Goal: Find specific page/section: Find specific page/section

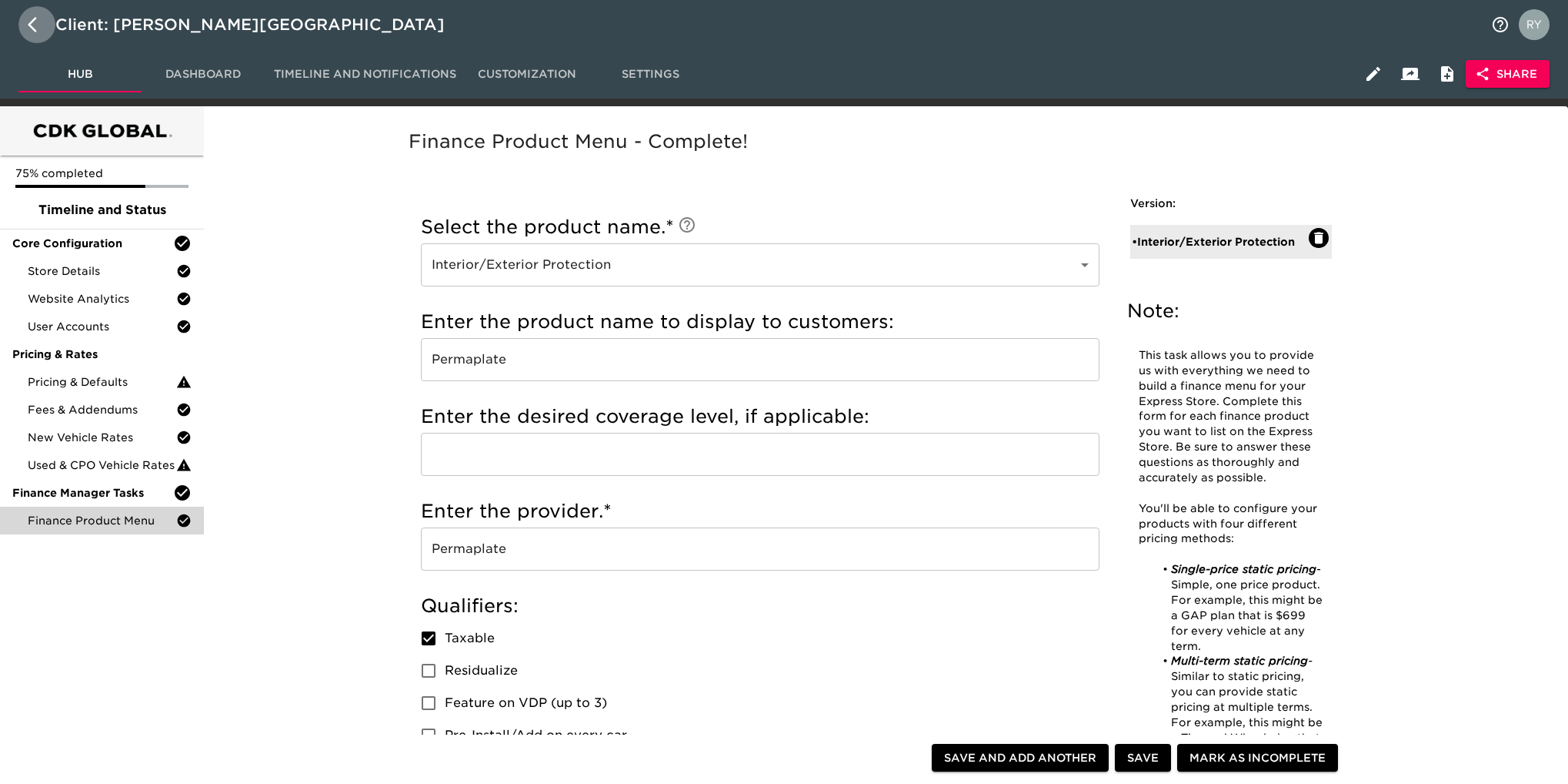
click at [32, 23] on icon "button" at bounding box center [32, 24] width 9 height 15
select select "10"
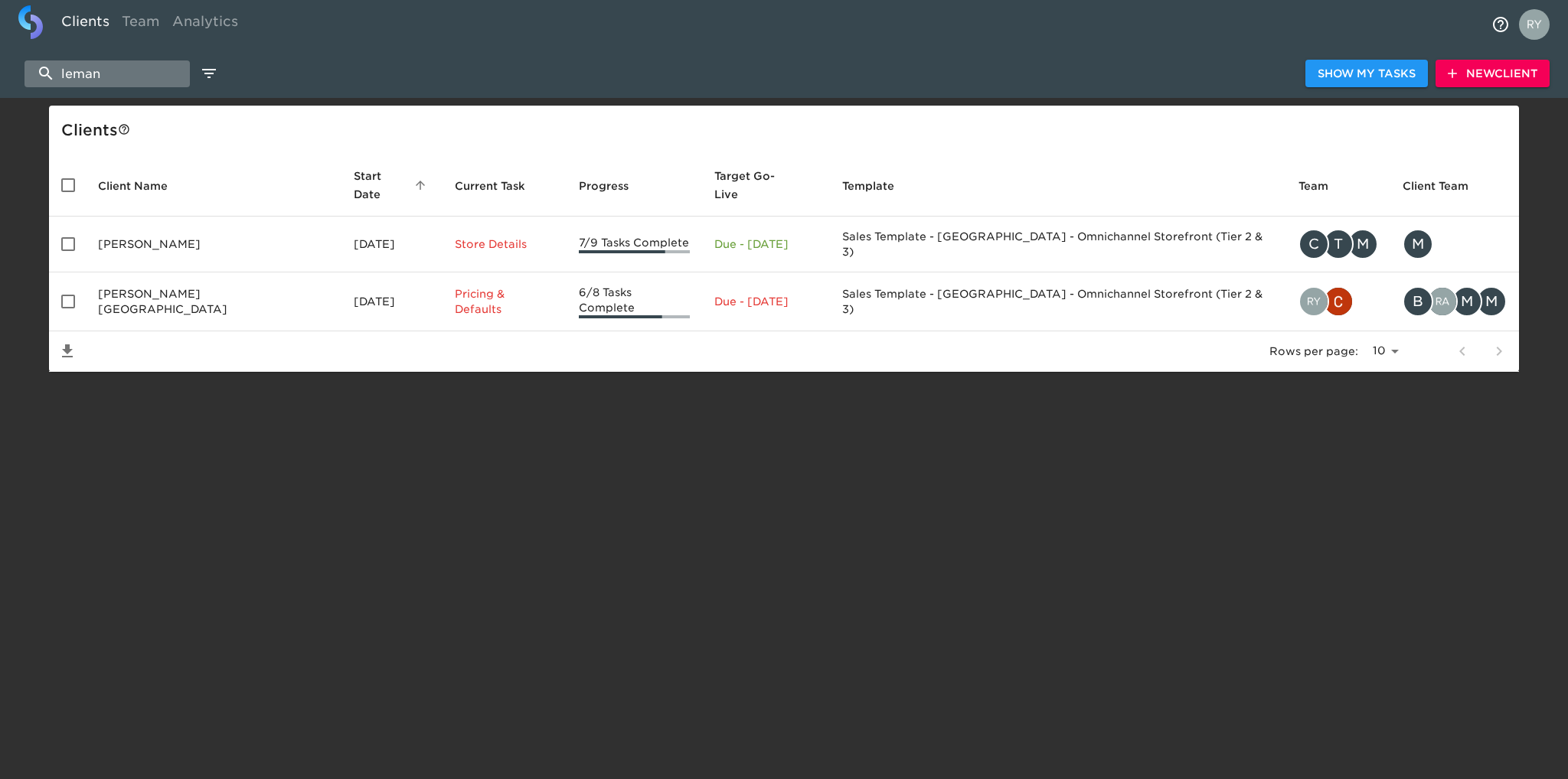
drag, startPoint x: 133, startPoint y: 73, endPoint x: 49, endPoint y: 84, distance: 84.7
click at [49, 84] on input "leman" at bounding box center [107, 74] width 165 height 27
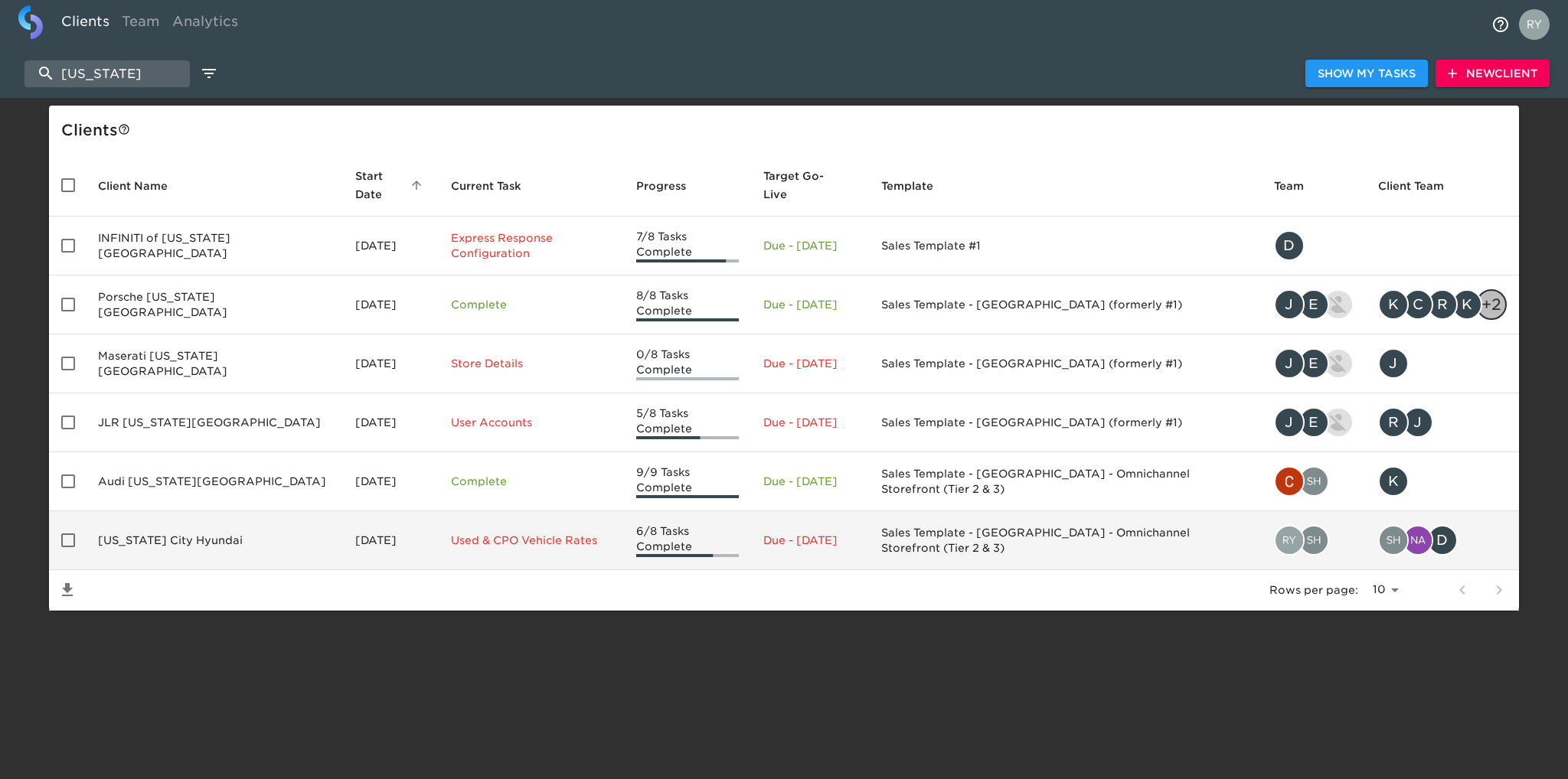
type input "[US_STATE]"
click at [169, 511] on td "[US_STATE] City Hyundai" at bounding box center [214, 540] width 257 height 59
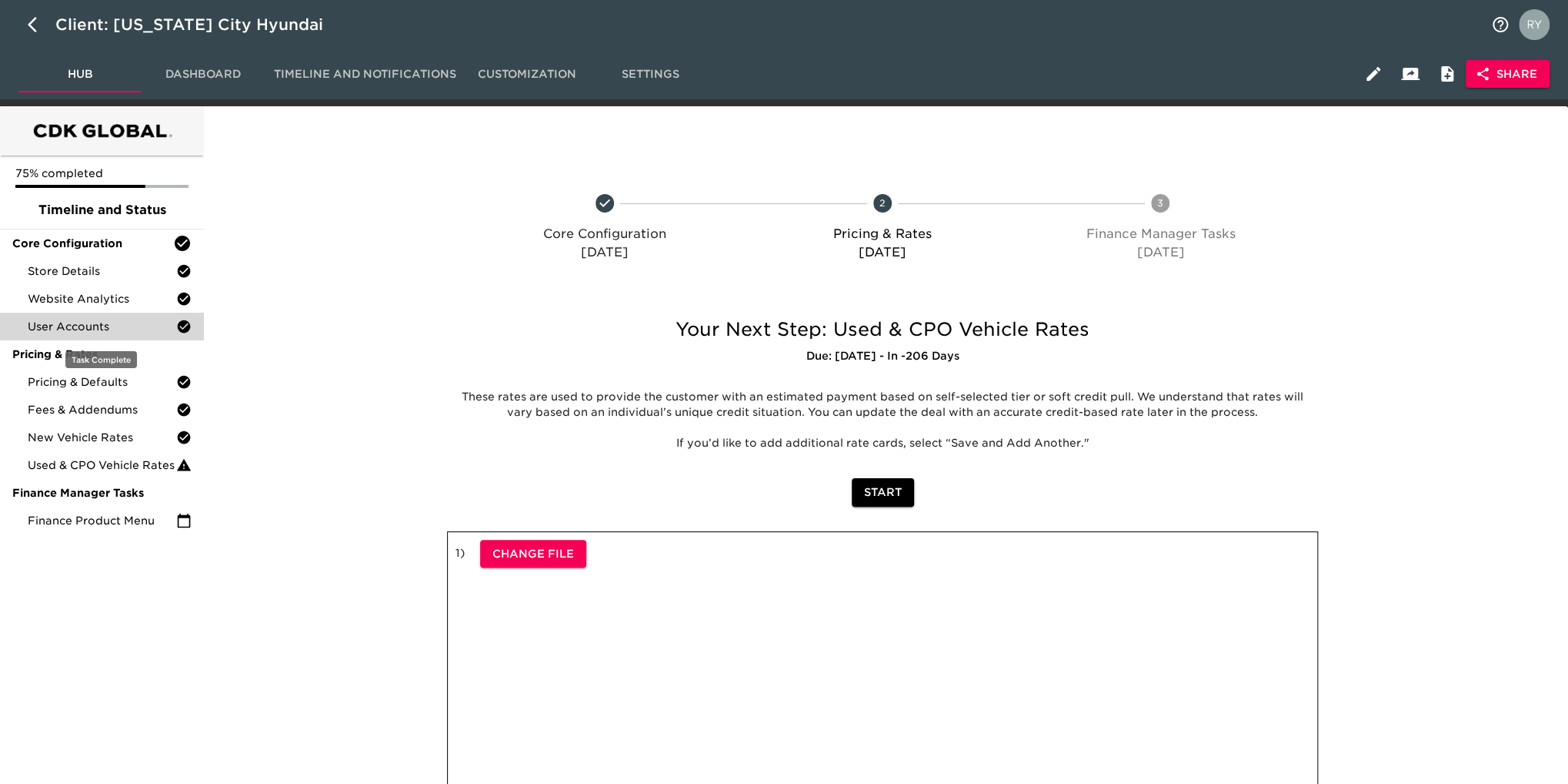
click at [86, 329] on span "User Accounts" at bounding box center [102, 326] width 149 height 15
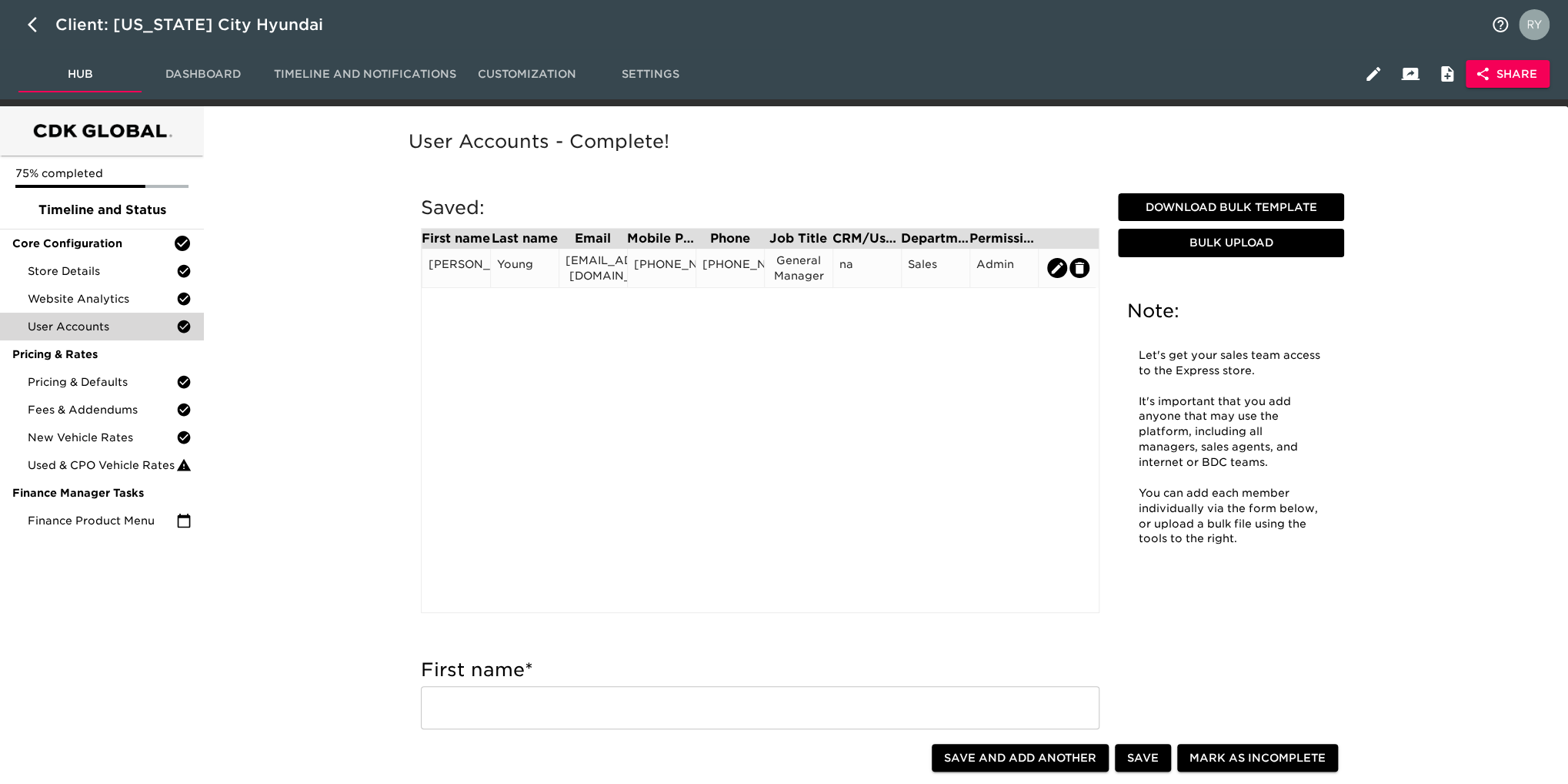
click at [604, 272] on div "[EMAIL_ADDRESS][DOMAIN_NAME]" at bounding box center [593, 267] width 55 height 31
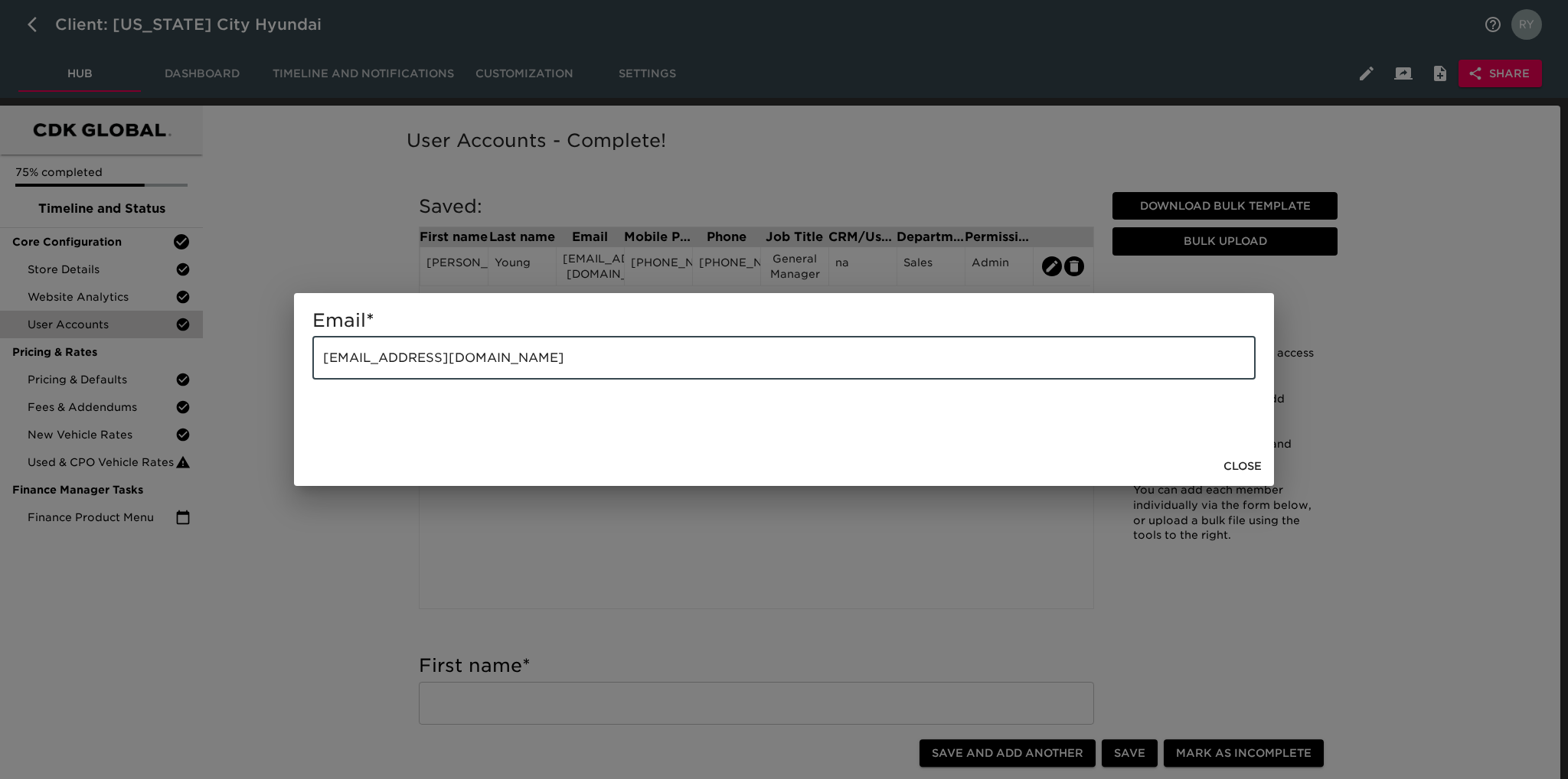
drag, startPoint x: 545, startPoint y: 361, endPoint x: 300, endPoint y: 377, distance: 245.5
click at [300, 377] on div "Email * [EMAIL_ADDRESS][DOMAIN_NAME] ​" at bounding box center [784, 369] width 979 height 153
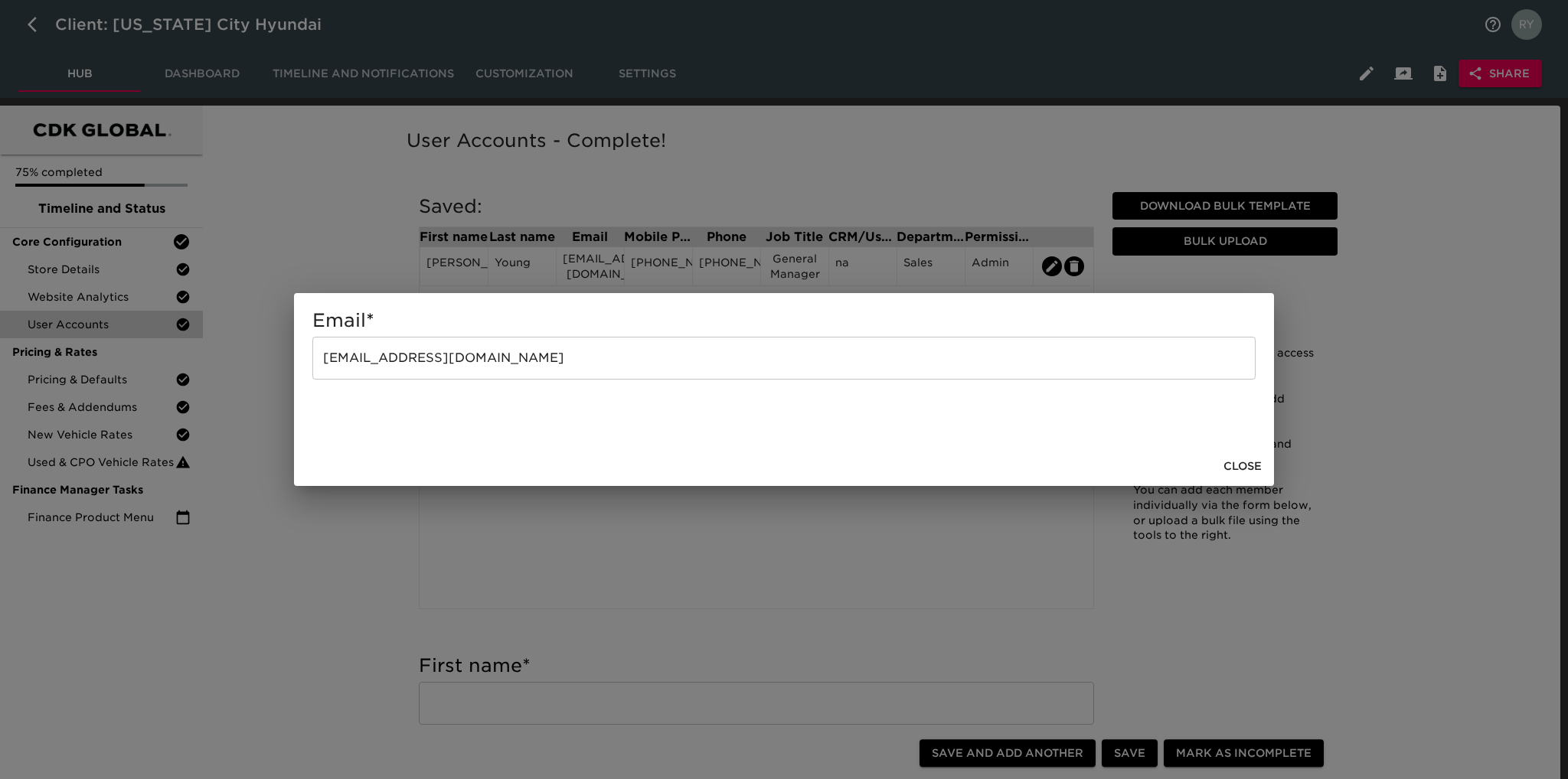
click at [320, 563] on div "Email * [EMAIL_ADDRESS][DOMAIN_NAME] ​ Close" at bounding box center [784, 389] width 1568 height 779
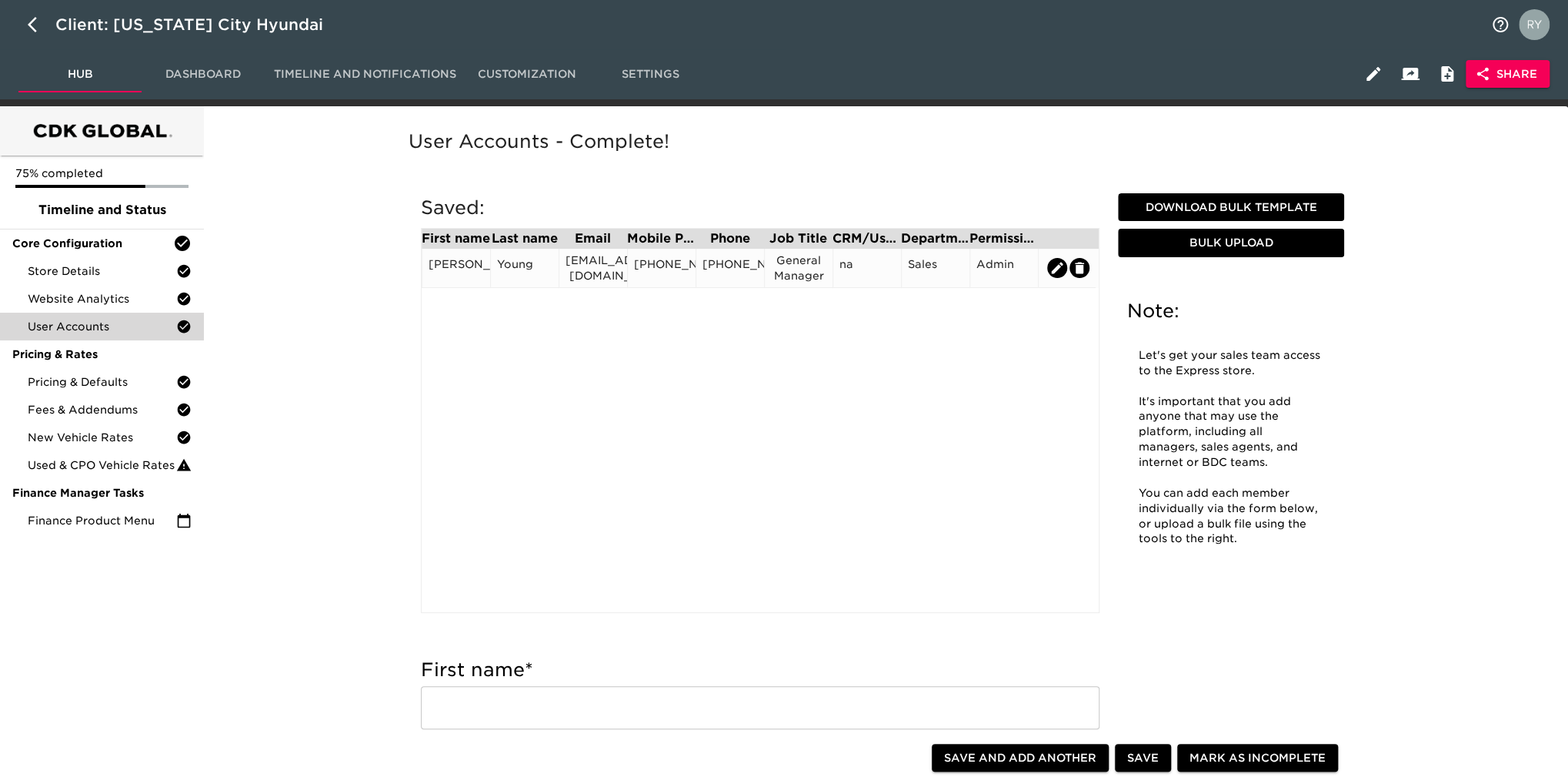
click at [678, 284] on div "[PHONE_NUMBER]" at bounding box center [662, 268] width 68 height 39
click at [674, 279] on div "[PHONE_NUMBER]" at bounding box center [662, 268] width 55 height 23
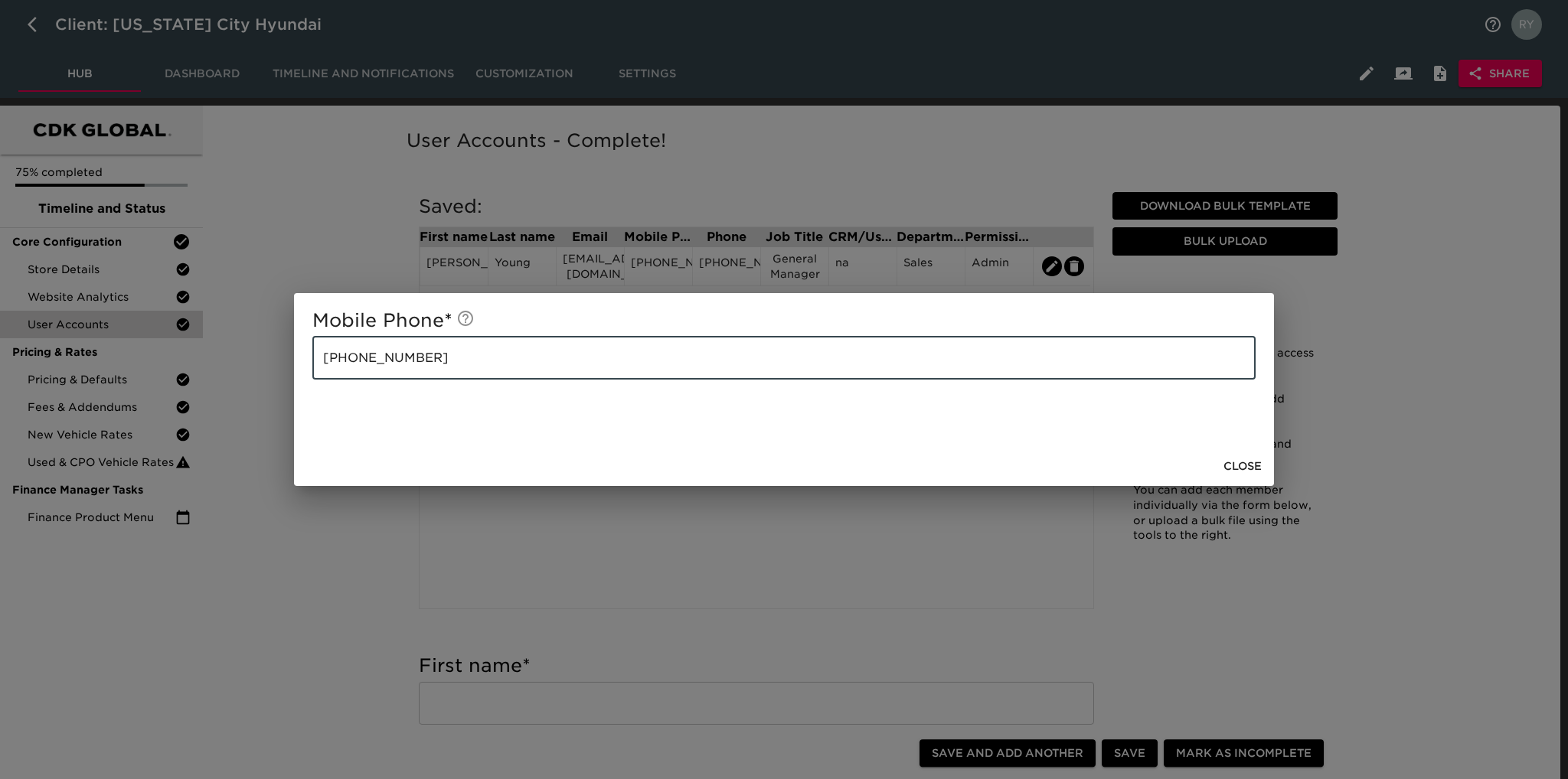
drag, startPoint x: 435, startPoint y: 363, endPoint x: 297, endPoint y: 364, distance: 138.0
click at [297, 364] on div "Mobile Phone * [PHONE_NUMBER] ​" at bounding box center [784, 369] width 979 height 153
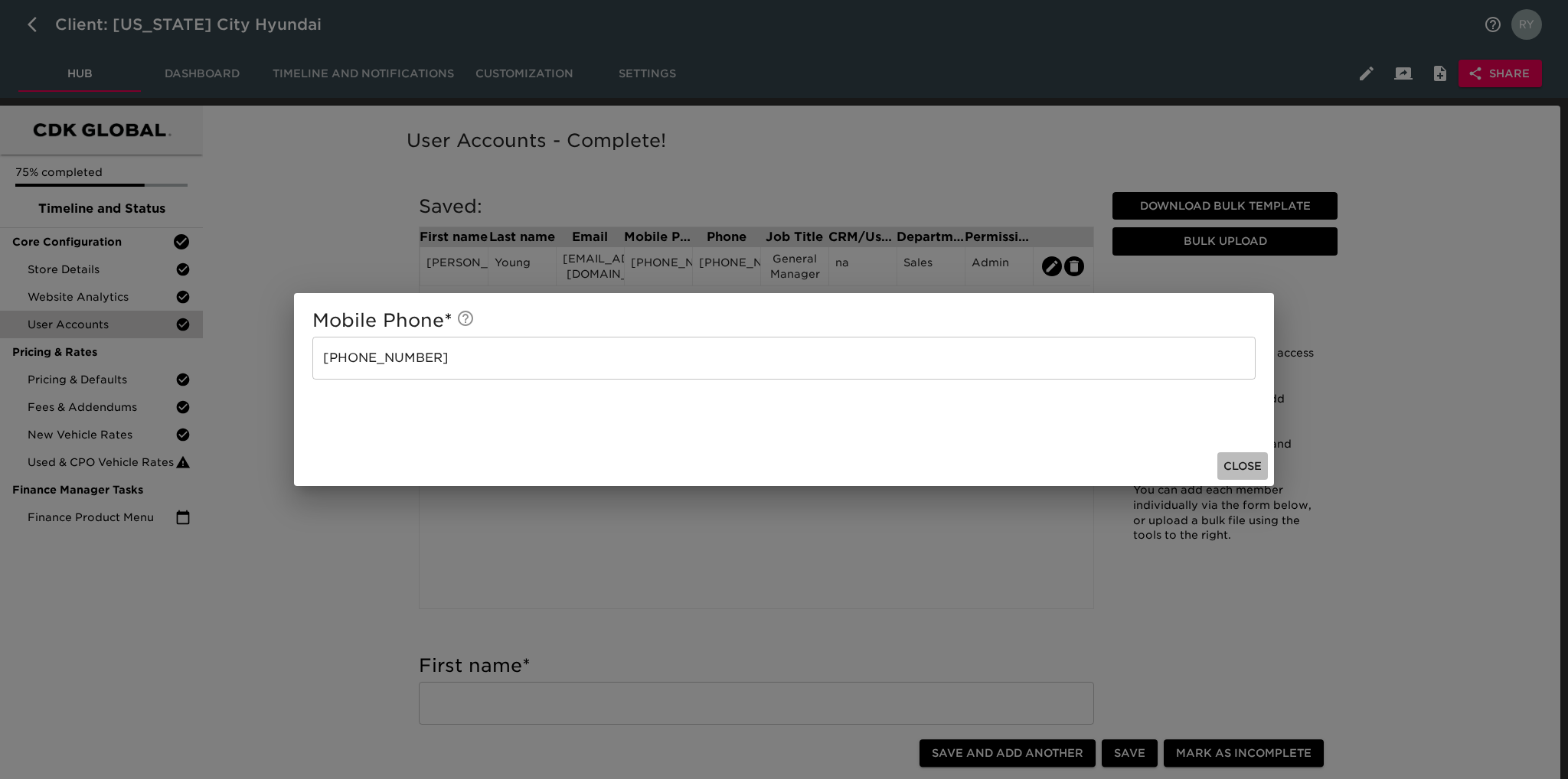
click at [1246, 459] on span "Close" at bounding box center [1243, 466] width 38 height 19
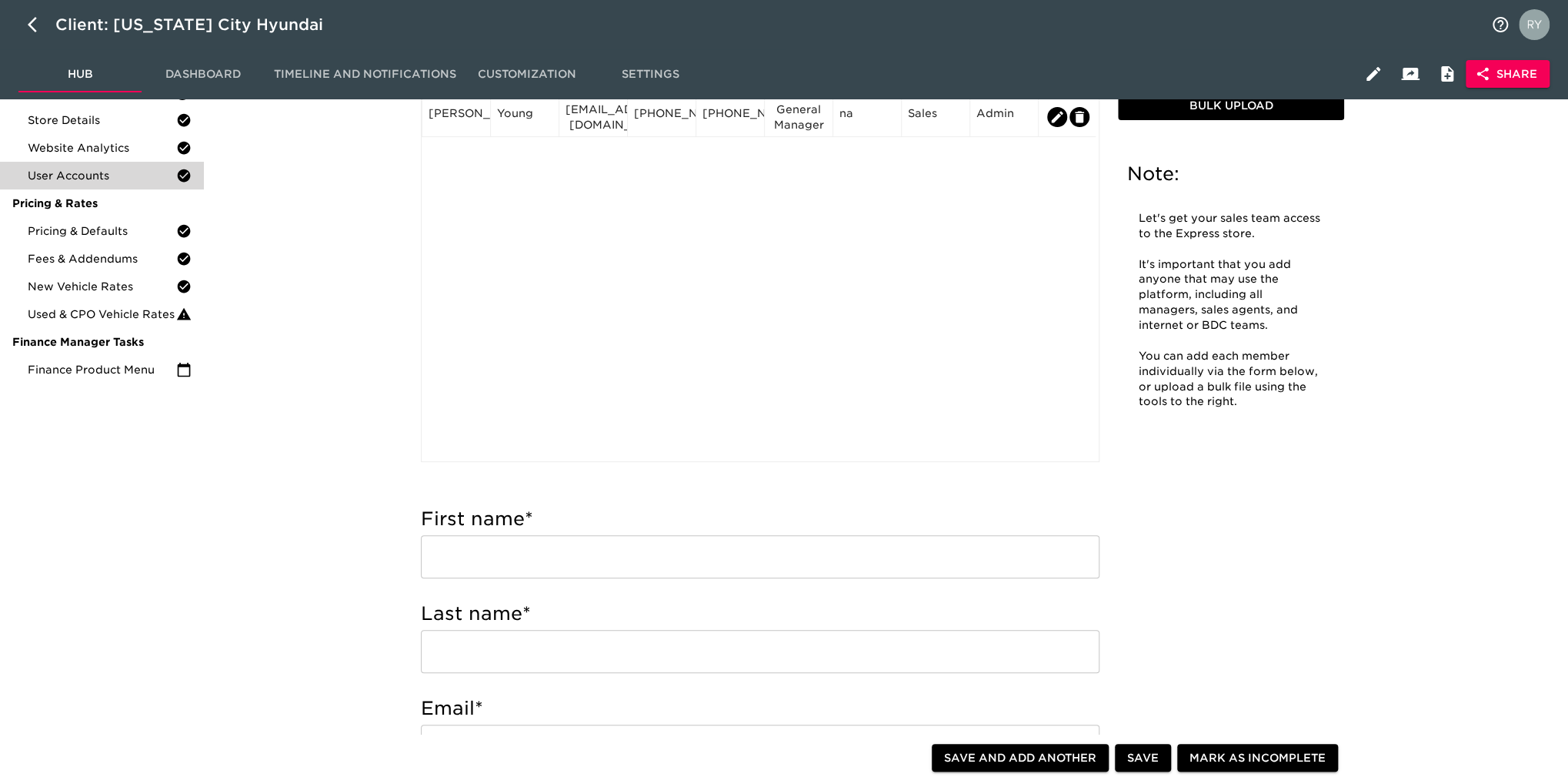
scroll to position [154, 0]
click at [31, 23] on icon "button" at bounding box center [32, 24] width 9 height 15
select select "10"
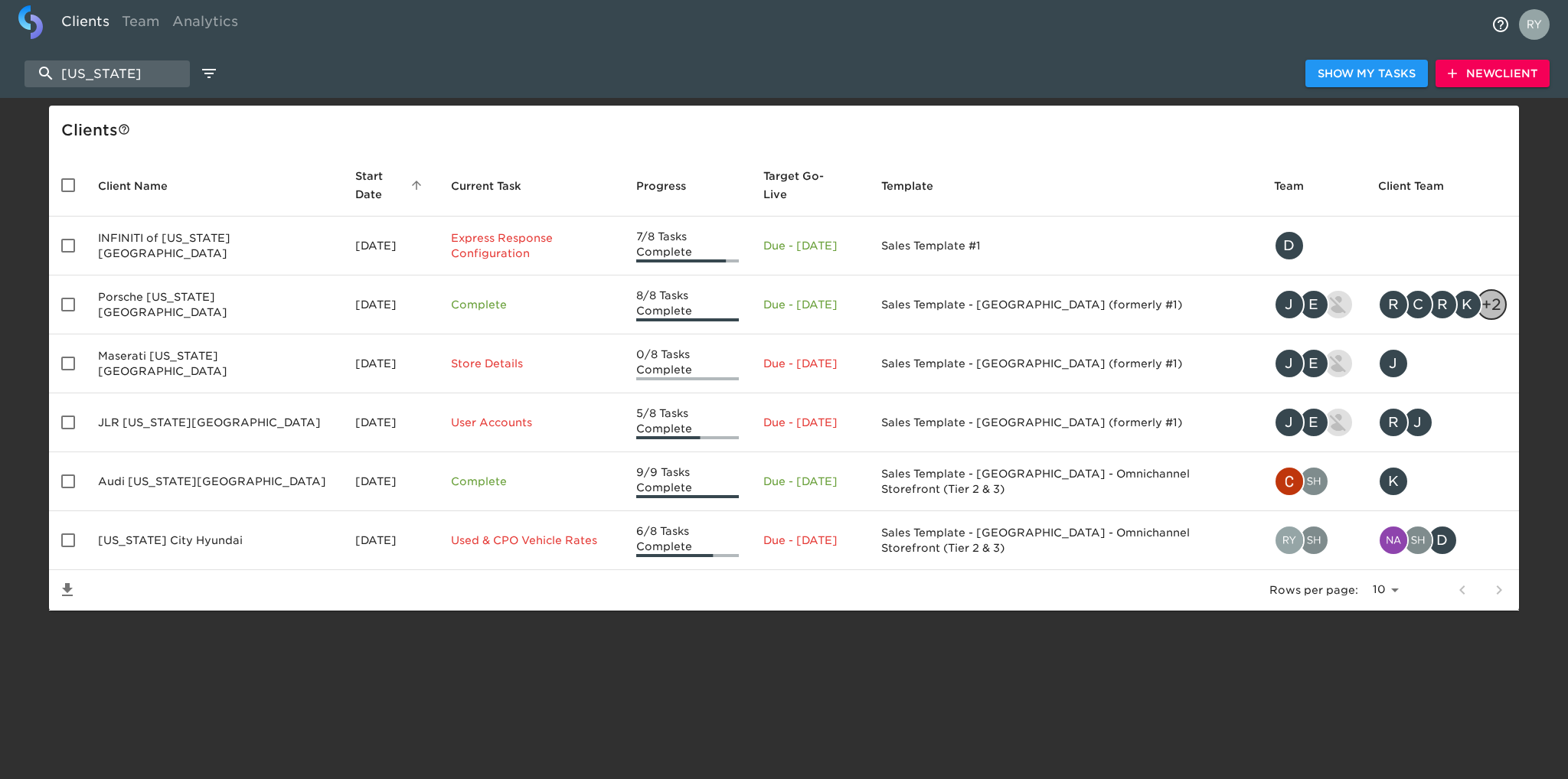
drag, startPoint x: 118, startPoint y: 72, endPoint x: 32, endPoint y: 93, distance: 88.5
click at [32, 93] on div "[US_STATE] Show My Tasks New Client" at bounding box center [784, 73] width 1568 height 49
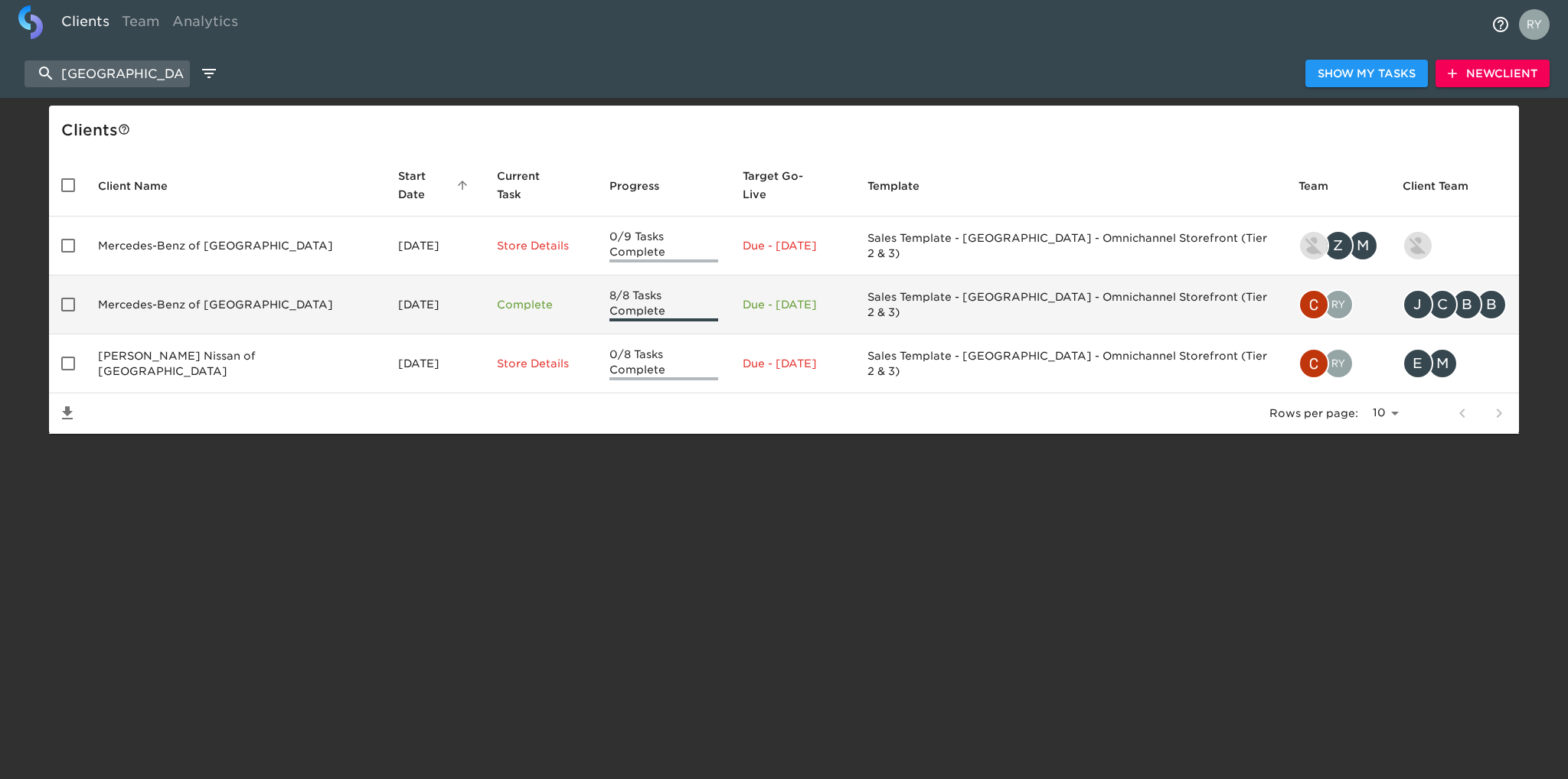
type input "[GEOGRAPHIC_DATA]"
click at [172, 285] on td "Mercedes-Benz of [GEOGRAPHIC_DATA]" at bounding box center [236, 304] width 300 height 59
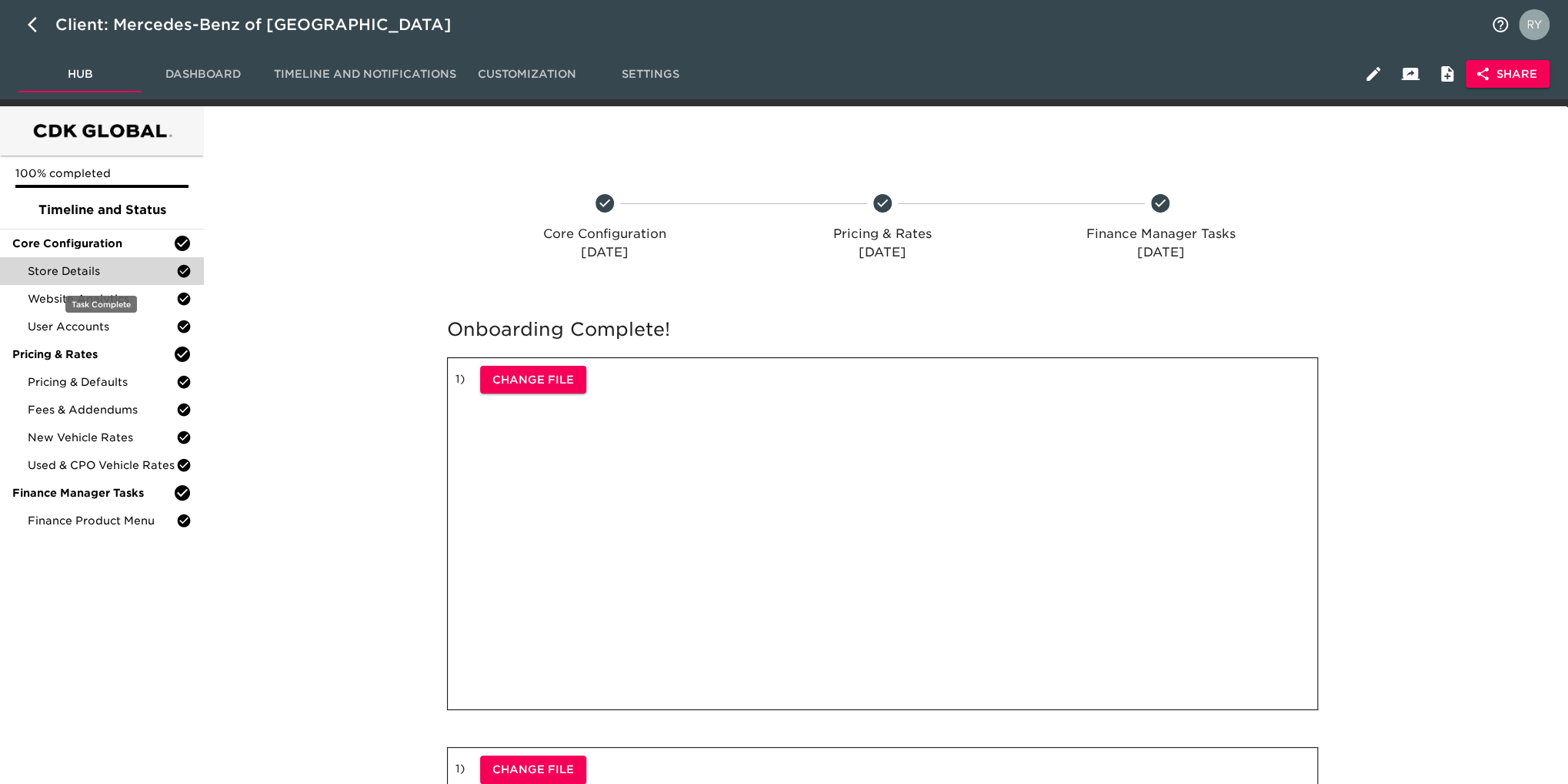
click at [89, 276] on span "Store Details" at bounding box center [102, 271] width 149 height 15
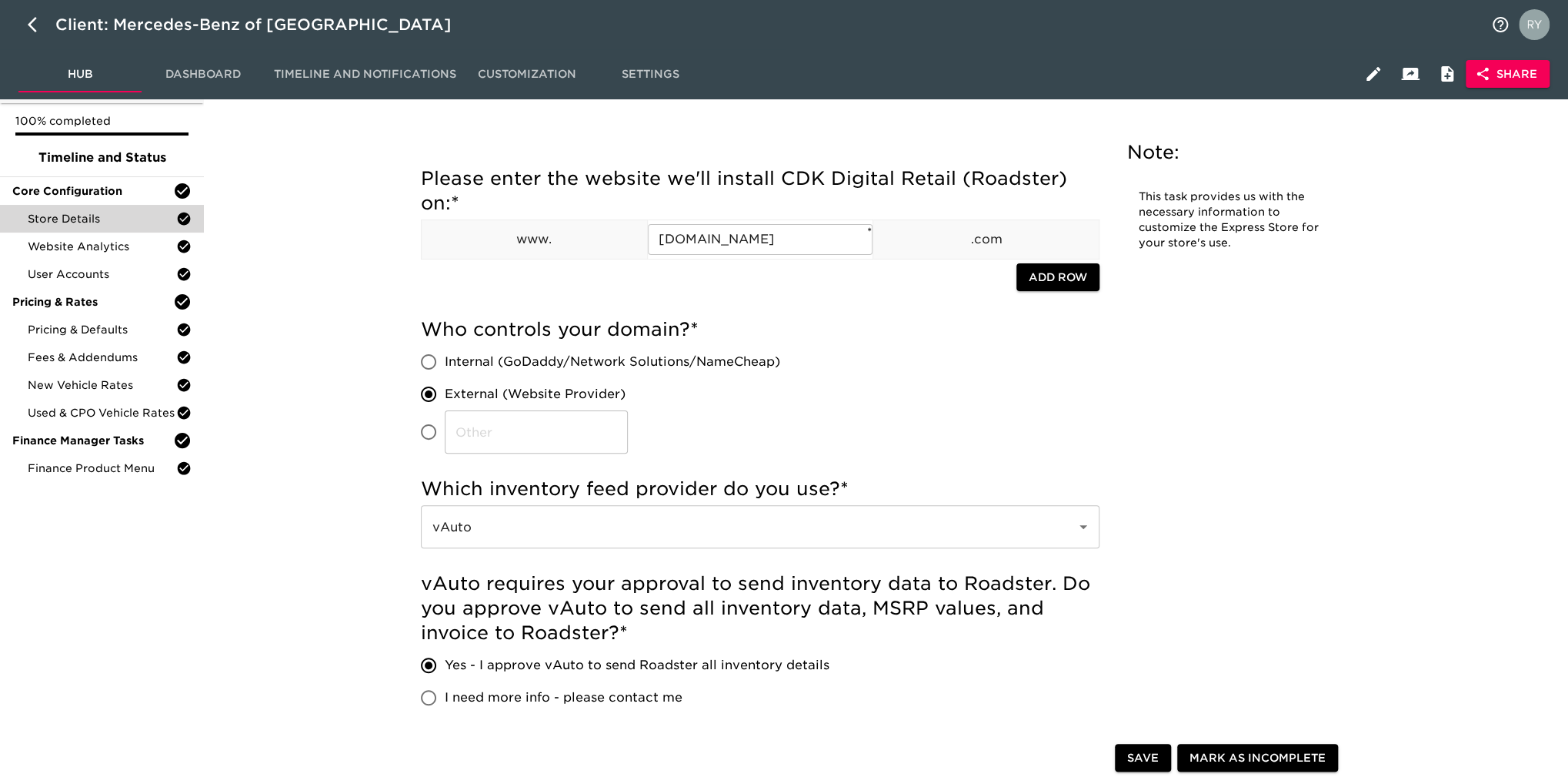
scroll to position [154, 0]
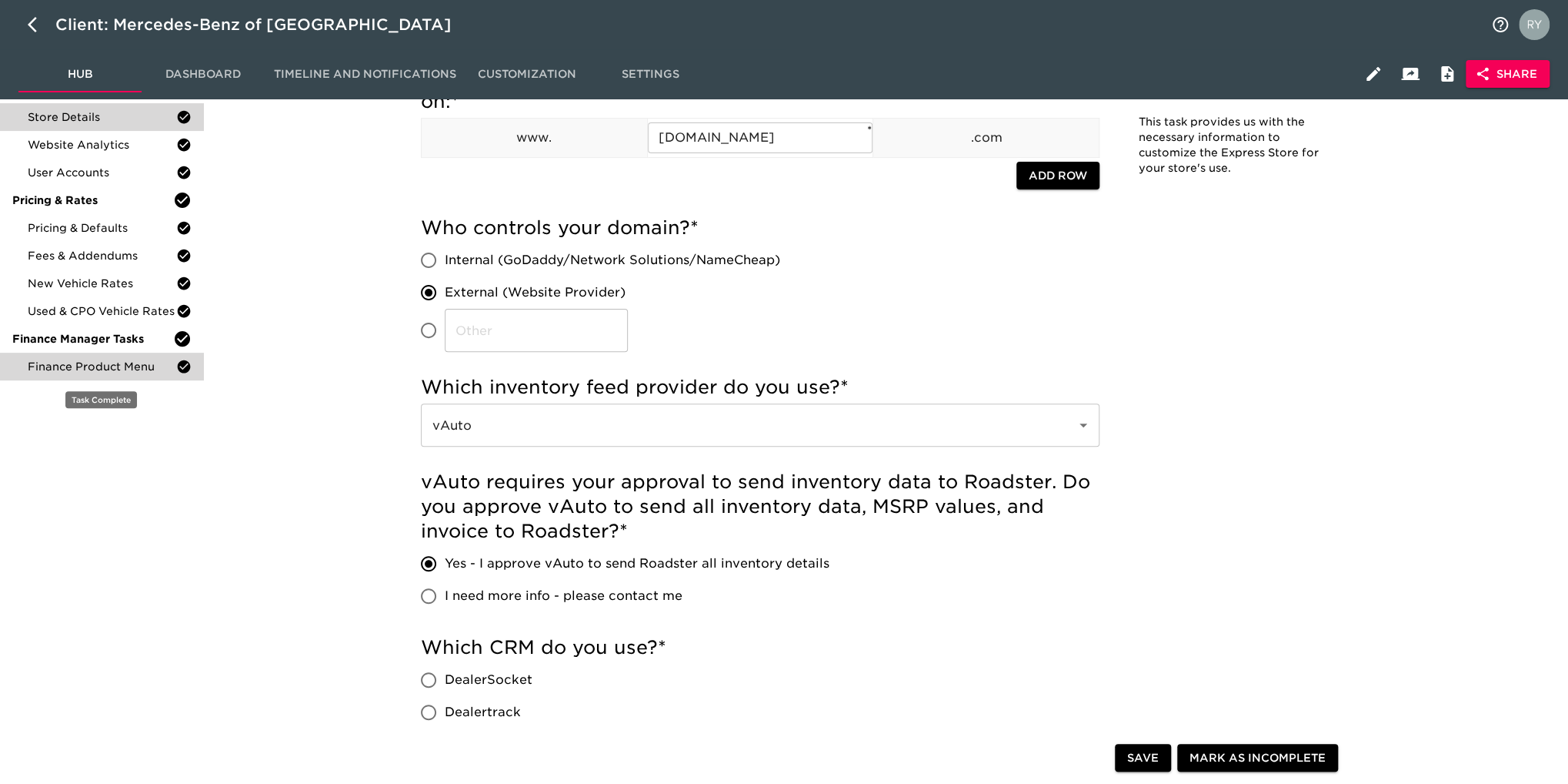
click at [129, 367] on span "Finance Product Menu" at bounding box center [102, 367] width 149 height 15
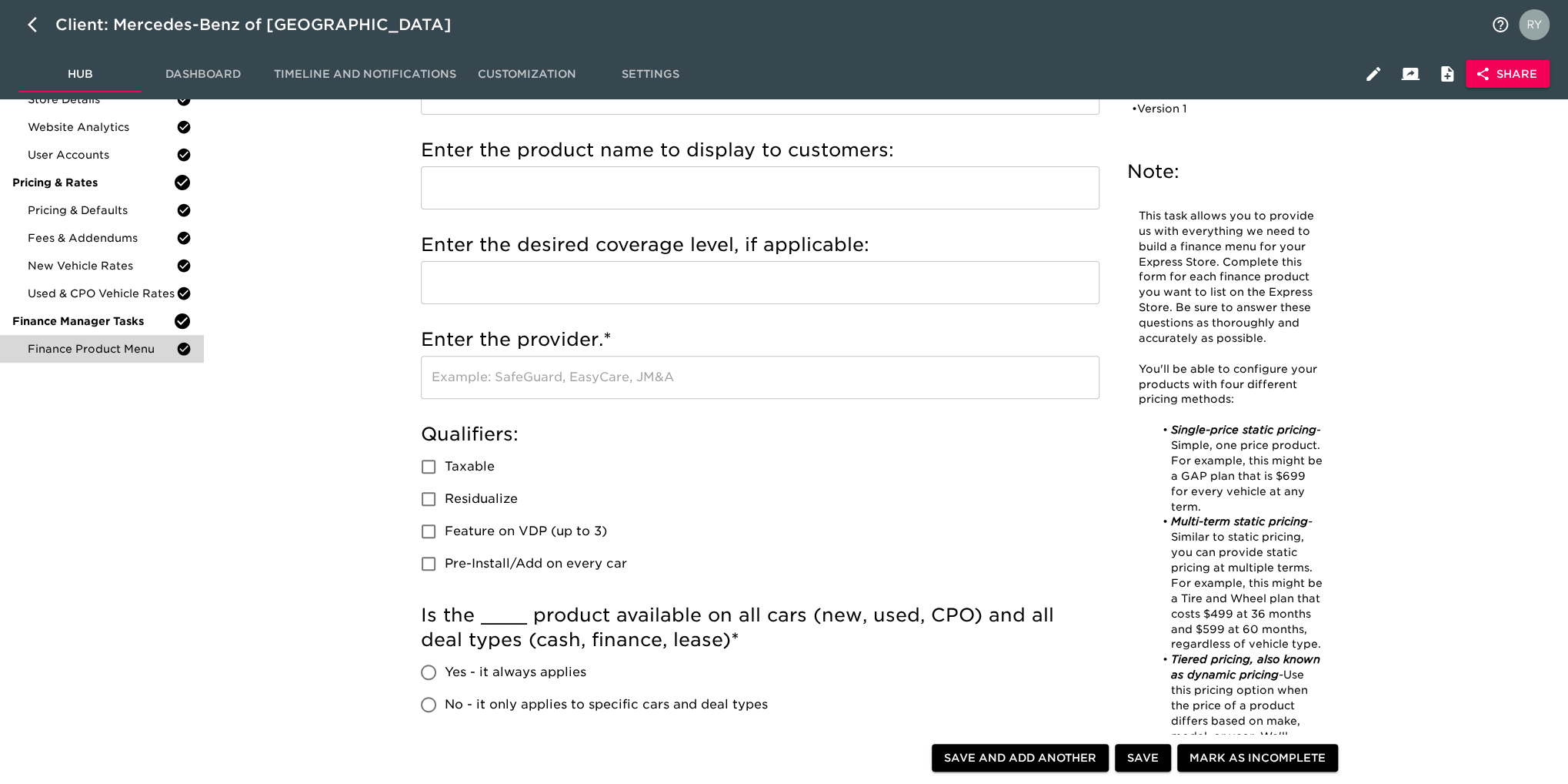
scroll to position [68, 0]
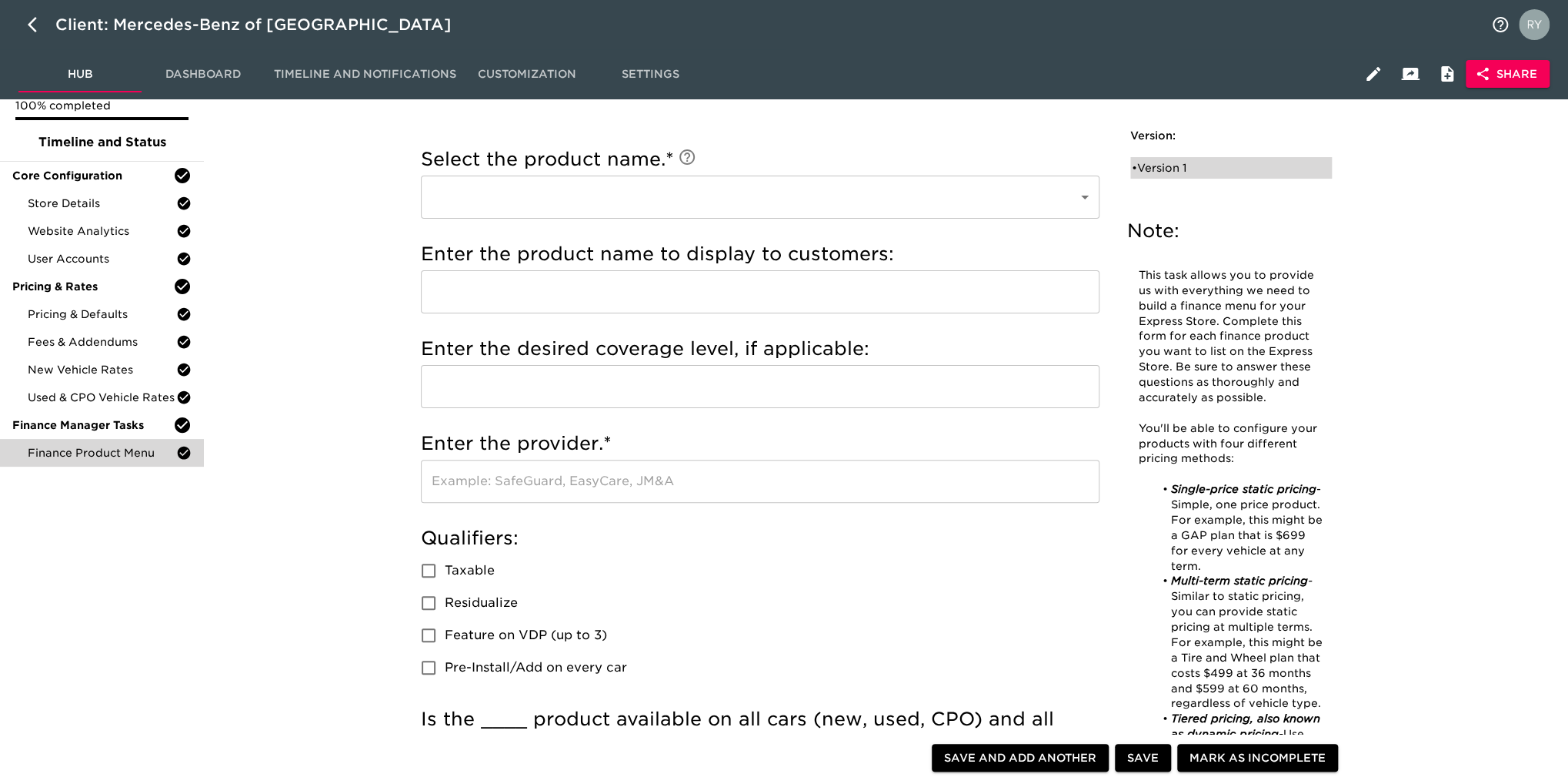
click at [1183, 169] on div "• Version 1" at bounding box center [1221, 168] width 177 height 15
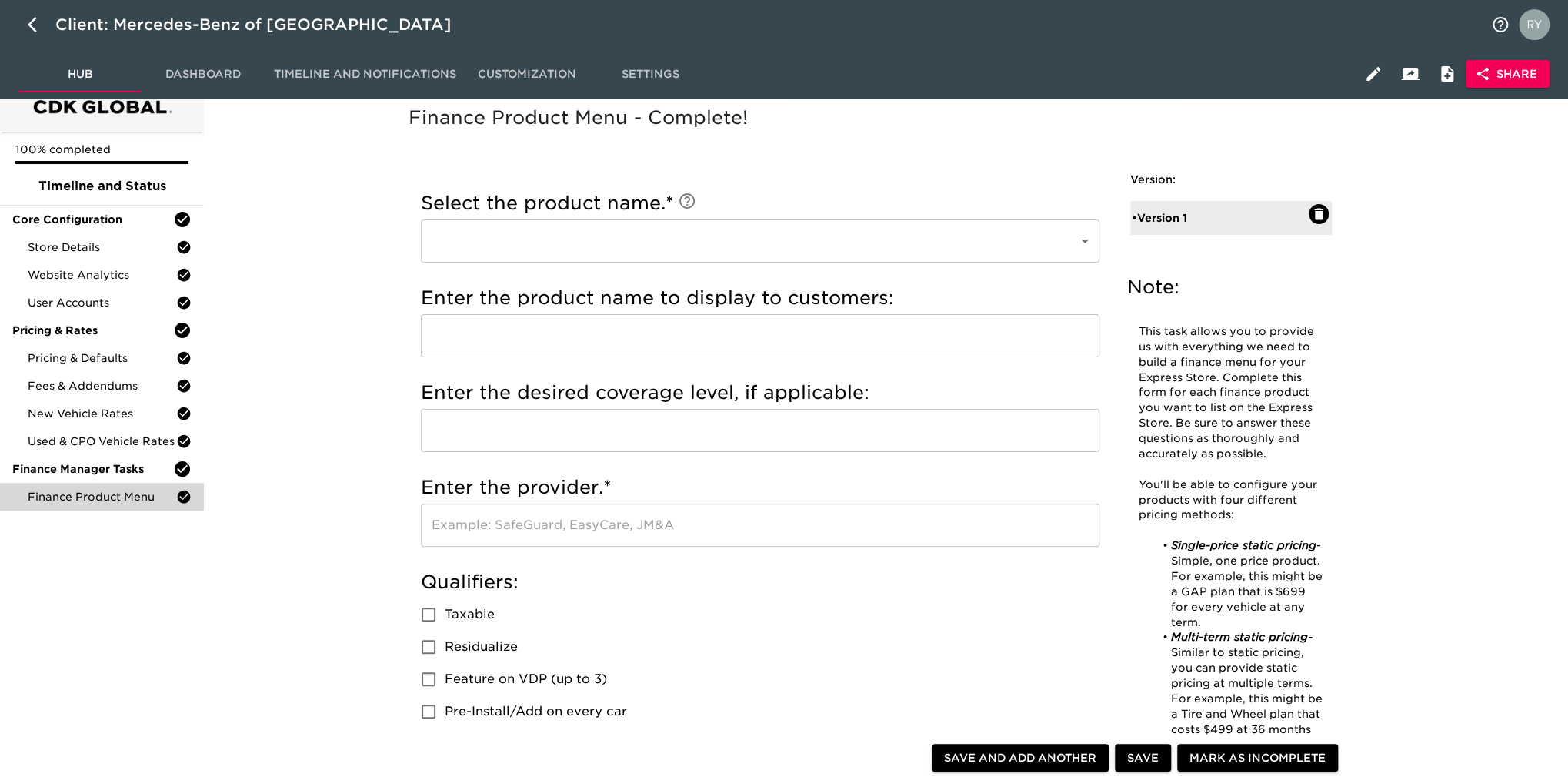
scroll to position [0, 0]
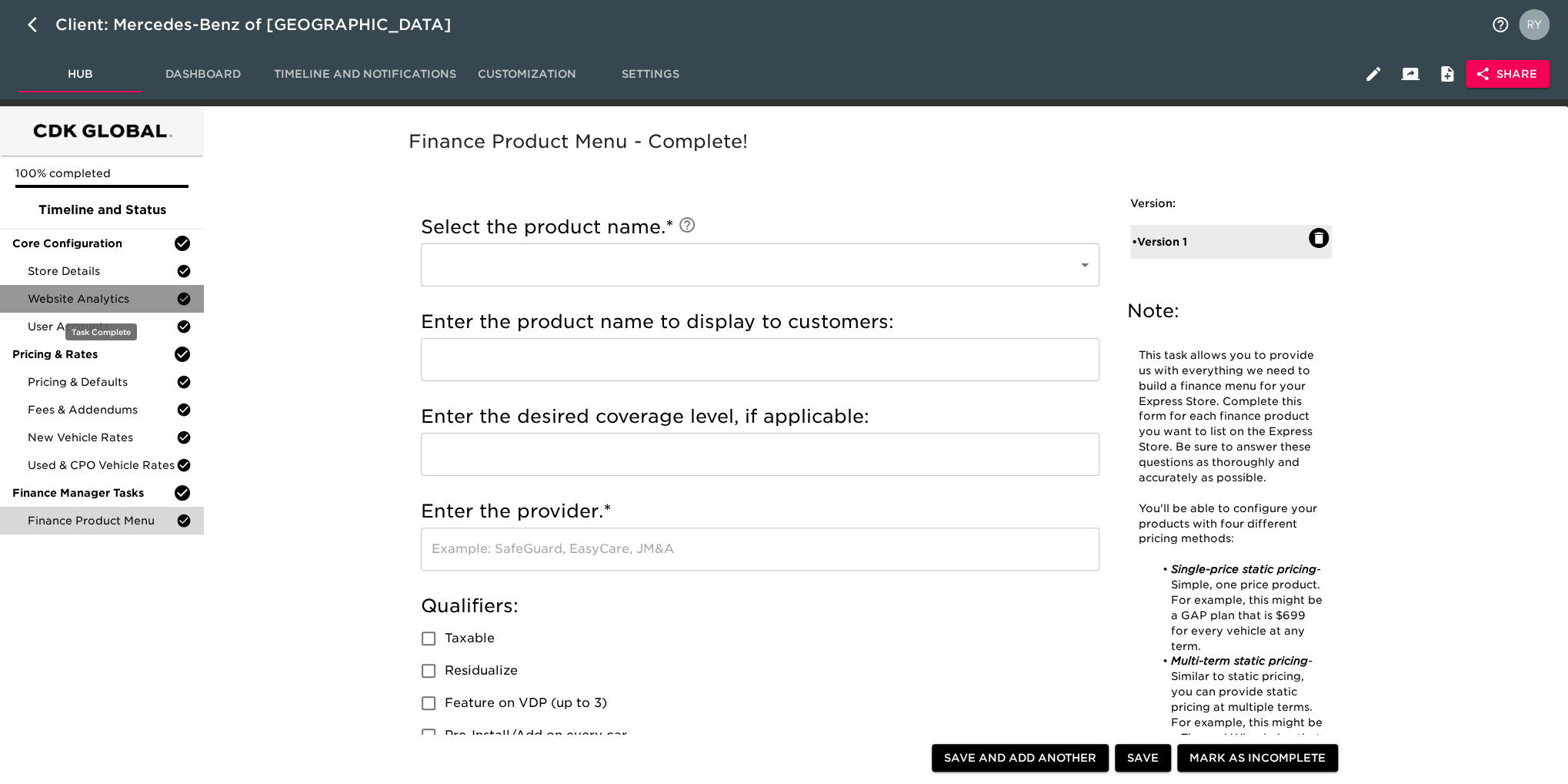
click at [104, 308] on div "Website Analytics" at bounding box center [102, 298] width 204 height 28
